Goal: Information Seeking & Learning: Learn about a topic

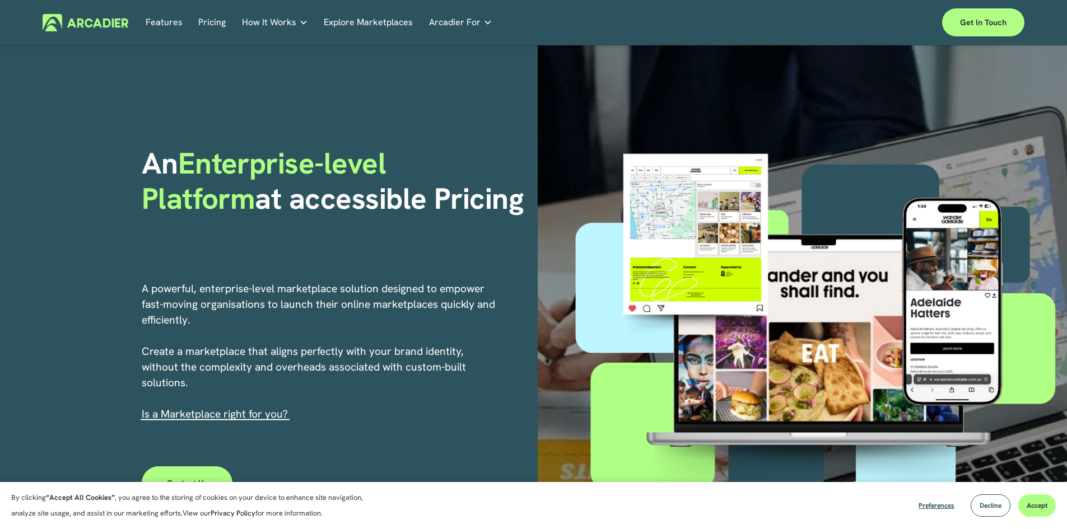
click at [205, 19] on link "Pricing" at bounding box center [211, 22] width 27 height 17
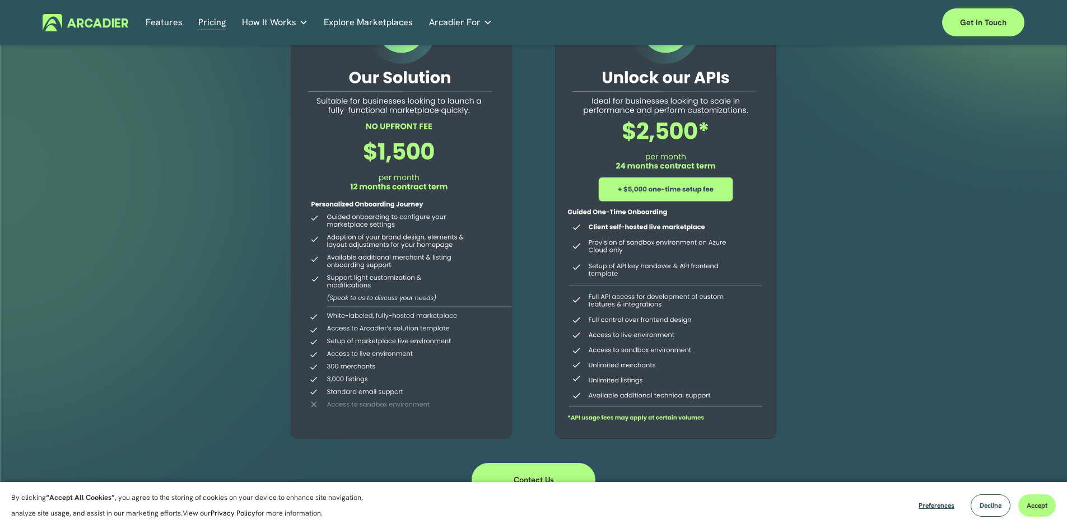
scroll to position [112, 0]
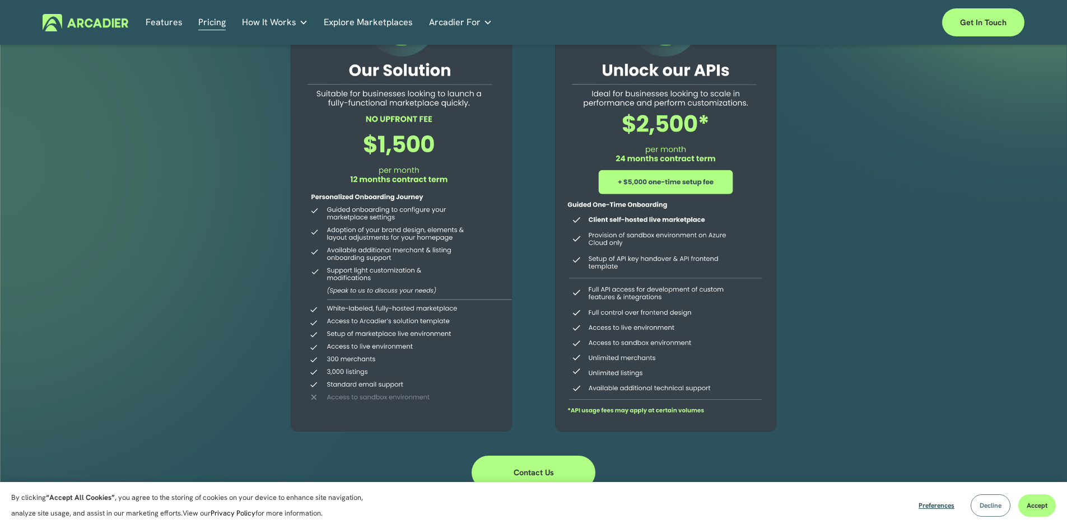
click at [989, 510] on span "Decline" at bounding box center [991, 505] width 22 height 9
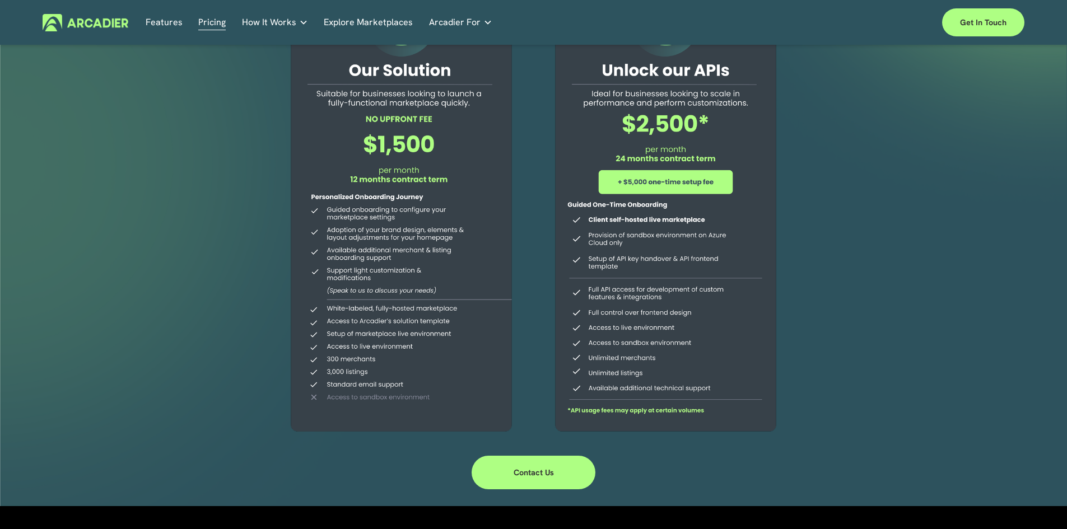
scroll to position [224, 0]
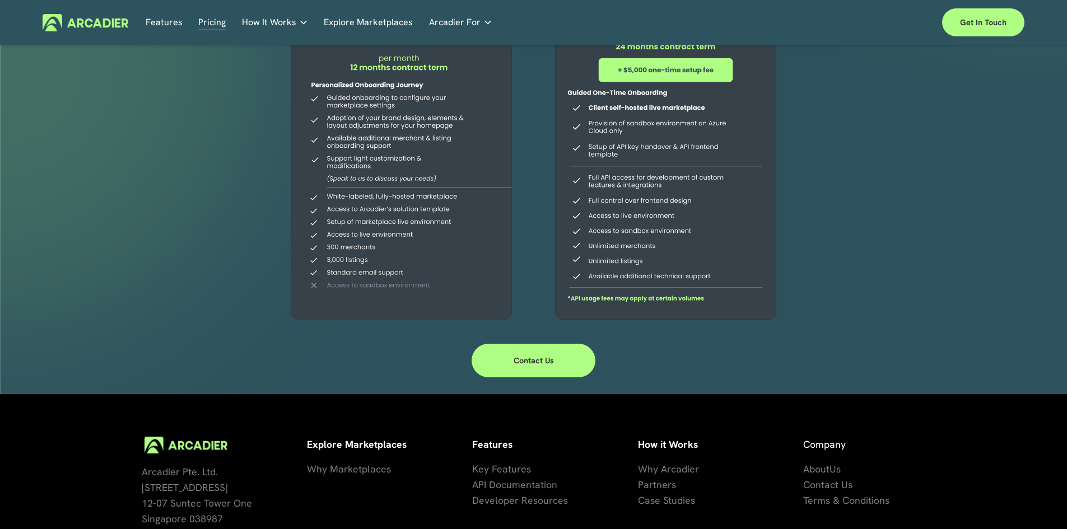
click at [352, 285] on div at bounding box center [401, 99] width 256 height 455
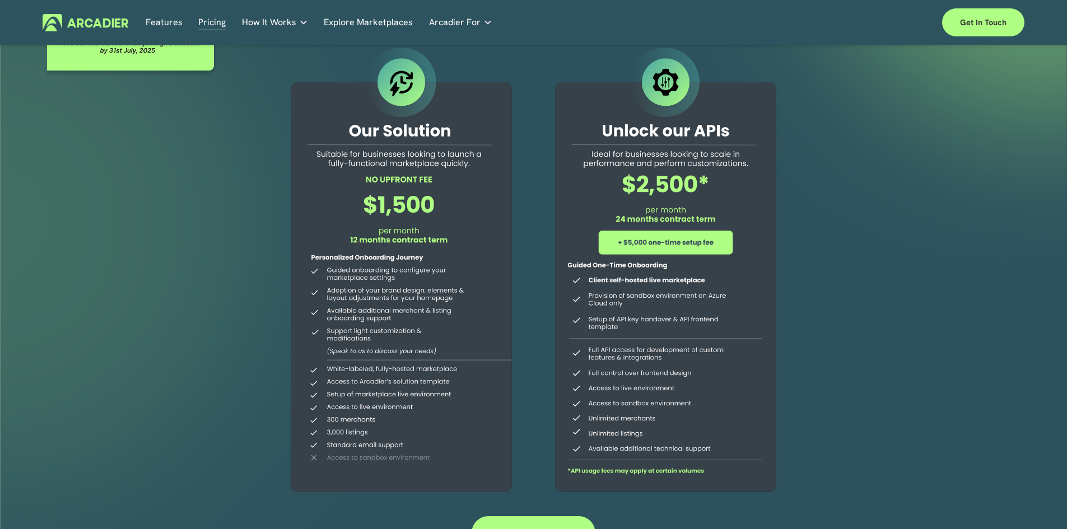
scroll to position [0, 0]
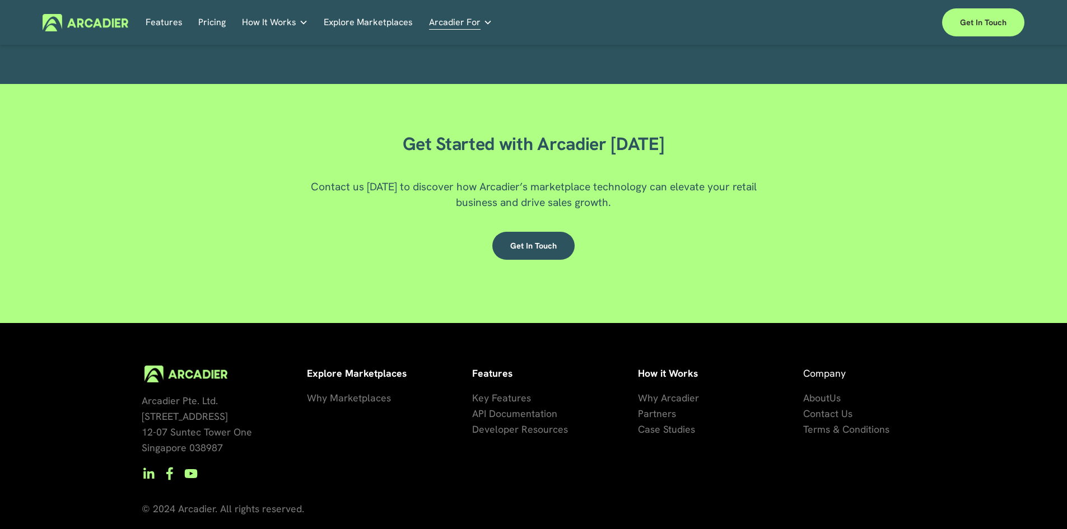
scroll to position [1952, 0]
